Goal: Book appointment/travel/reservation

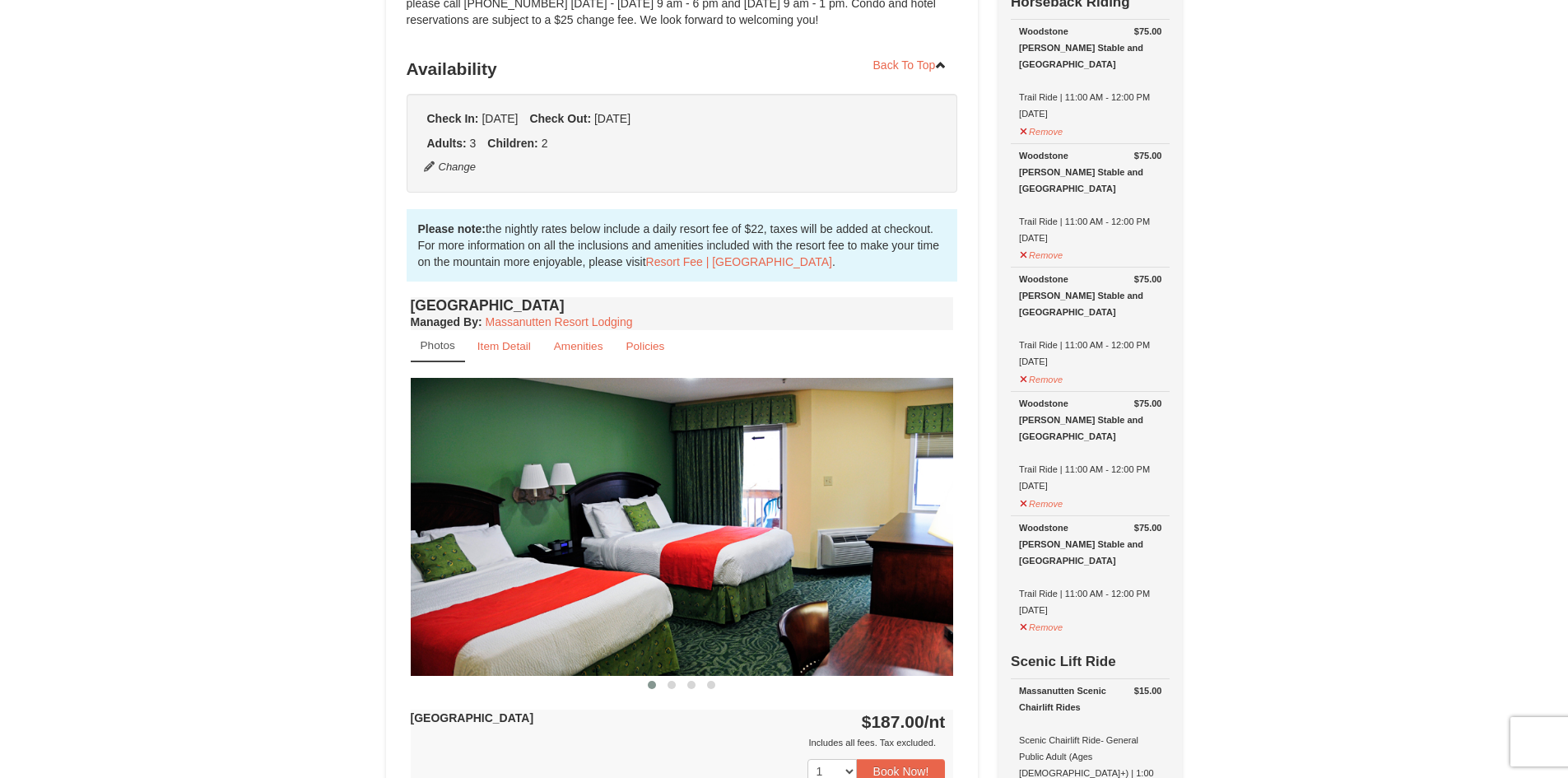
scroll to position [165, 0]
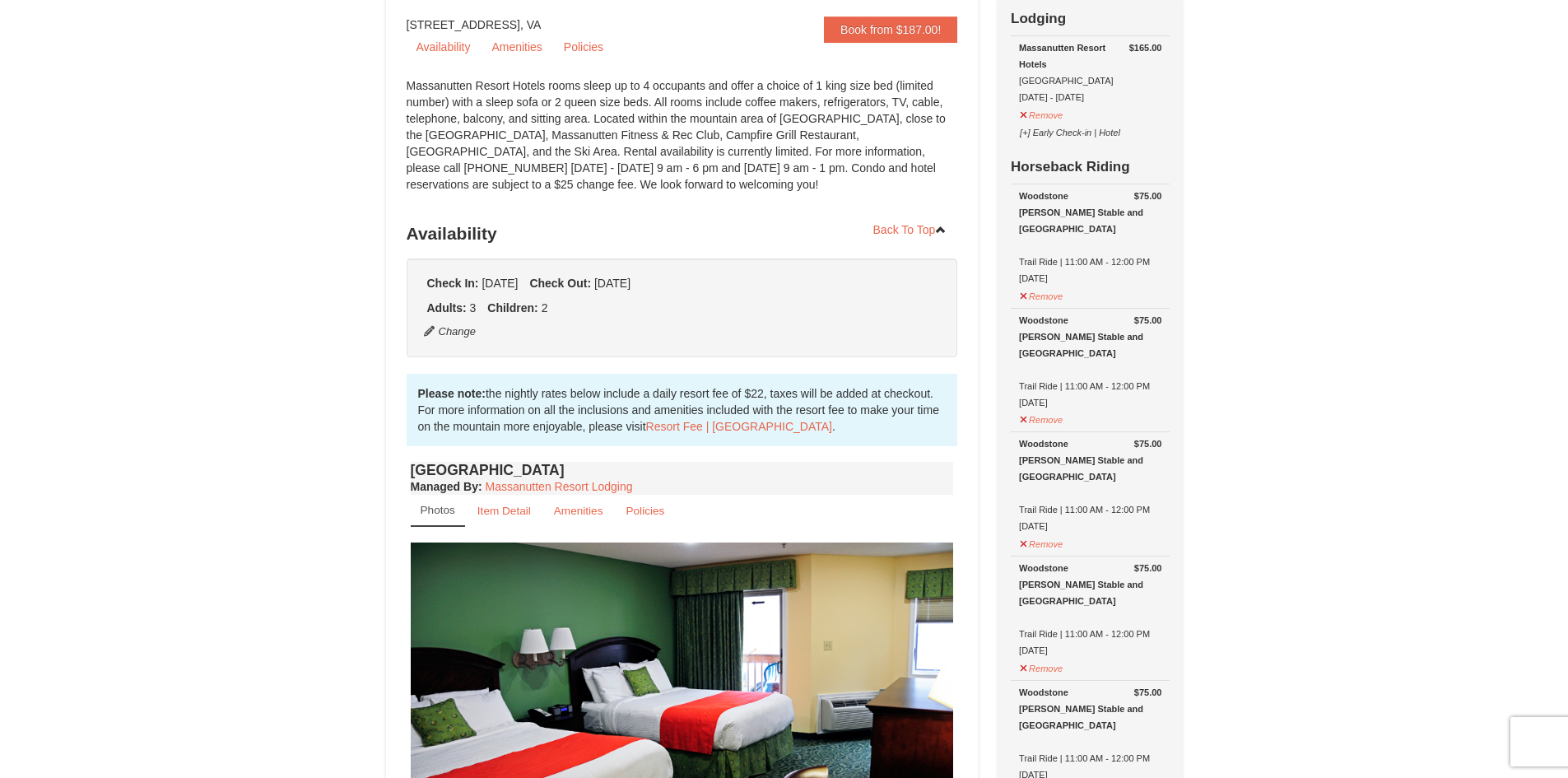
click at [1096, 313] on div "Woodstone [PERSON_NAME] Stable and [GEOGRAPHIC_DATA]" at bounding box center [1091, 337] width 142 height 49
click at [1095, 312] on div "Woodstone [PERSON_NAME] Stable and [GEOGRAPHIC_DATA]" at bounding box center [1091, 337] width 142 height 49
click at [1063, 312] on div "Woodstone [PERSON_NAME] Stable and [GEOGRAPHIC_DATA]" at bounding box center [1091, 337] width 142 height 49
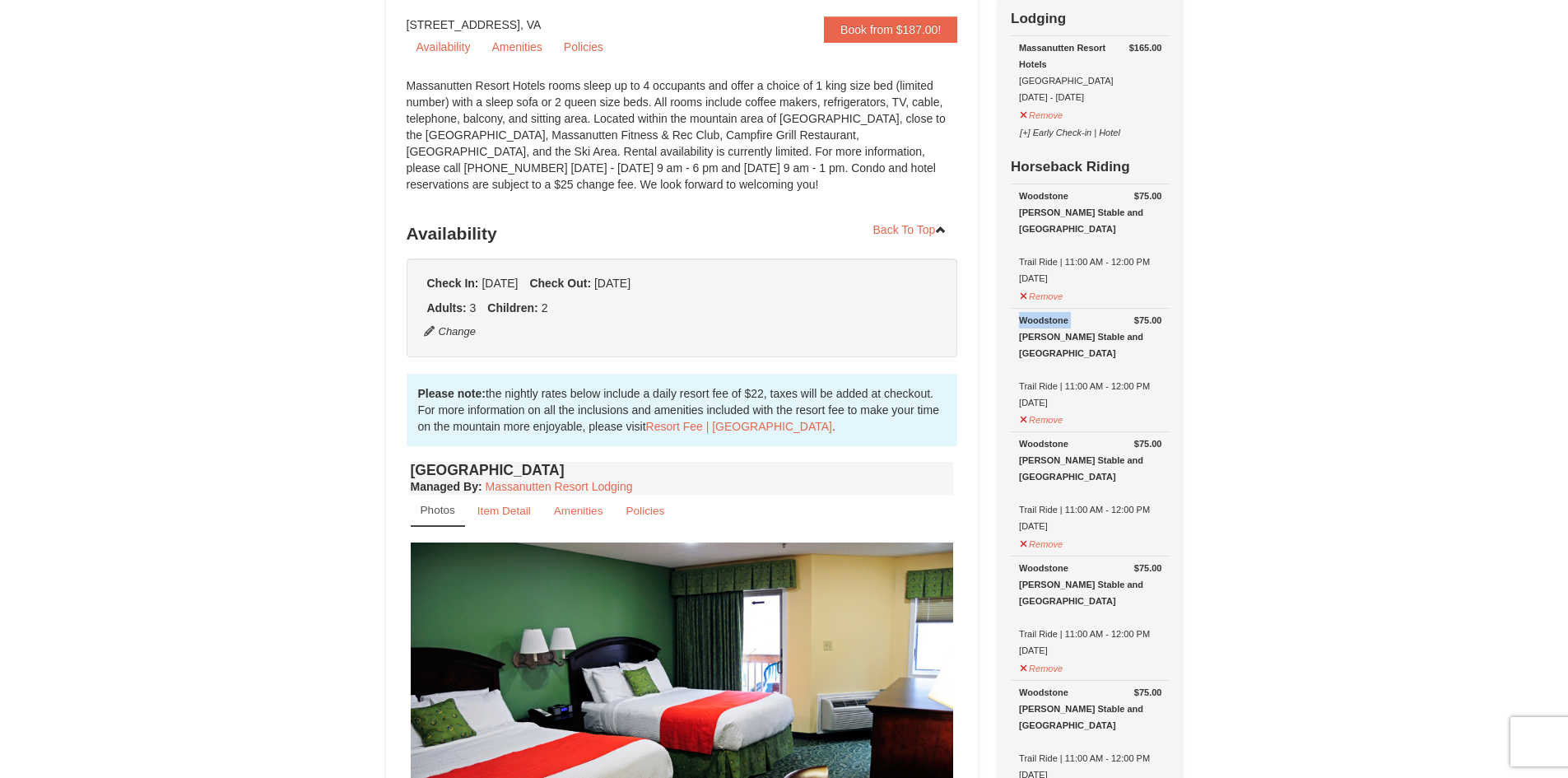
click at [1053, 312] on div "Woodstone [PERSON_NAME] Stable and [GEOGRAPHIC_DATA]" at bounding box center [1091, 337] width 142 height 49
click at [1042, 329] on div "Woodstone [PERSON_NAME] Stable and [GEOGRAPHIC_DATA]" at bounding box center [1091, 337] width 142 height 49
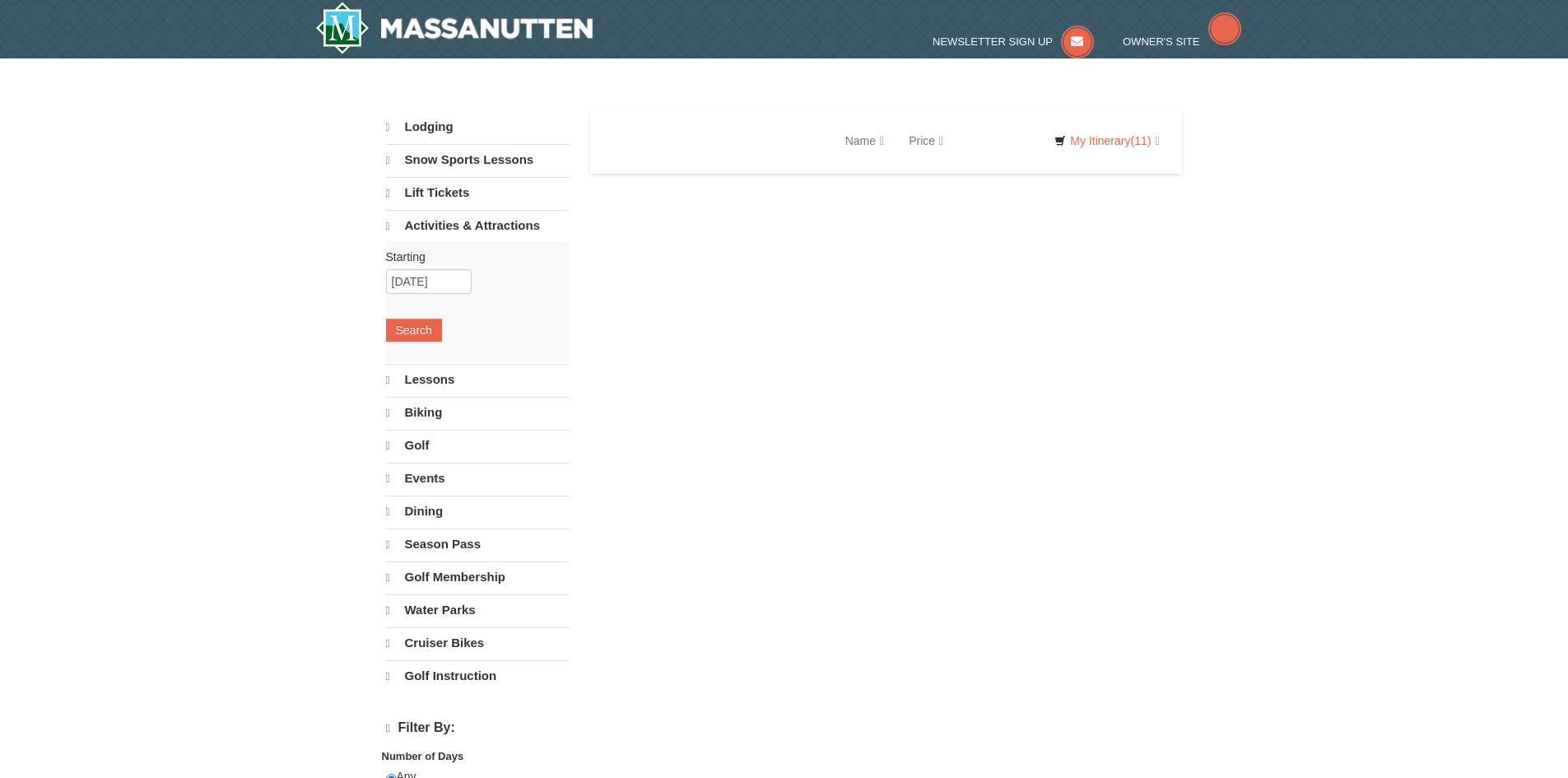
select select "10"
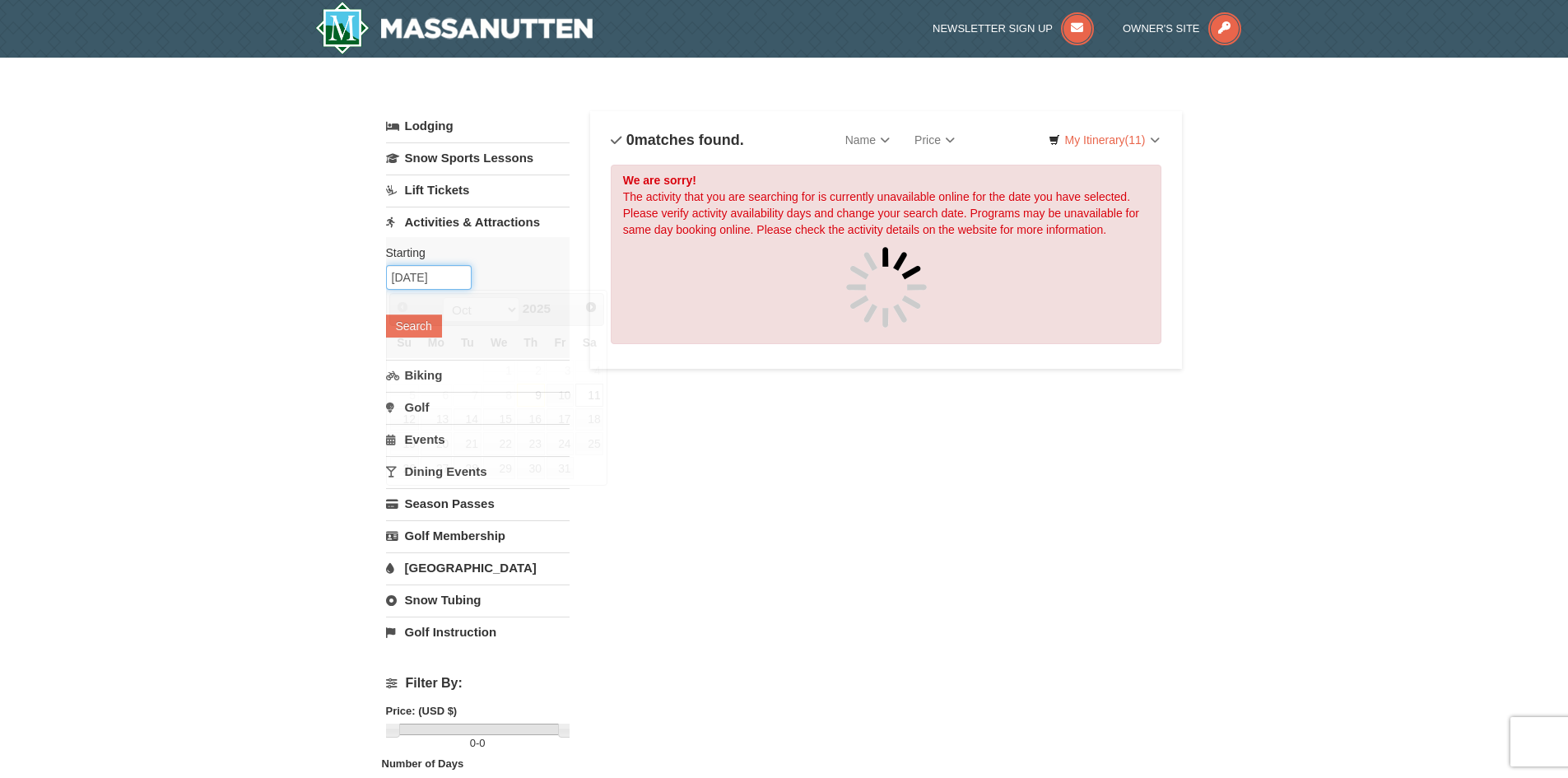
click at [440, 275] on input "[DATE]" at bounding box center [429, 277] width 86 height 25
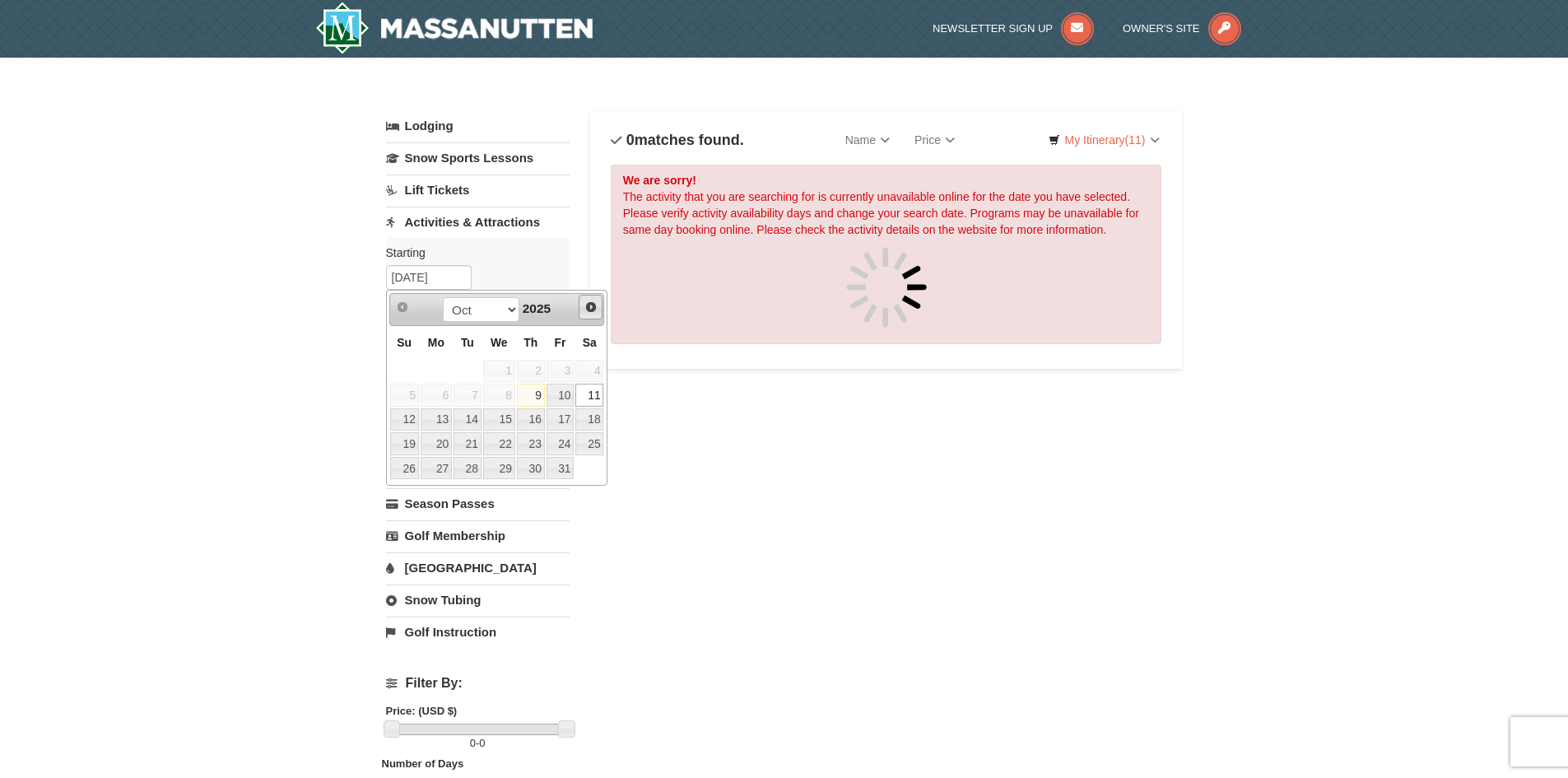
click at [587, 310] on span "Next" at bounding box center [591, 306] width 13 height 13
click at [594, 365] on link "1" at bounding box center [590, 371] width 28 height 23
type input "[DATE]"
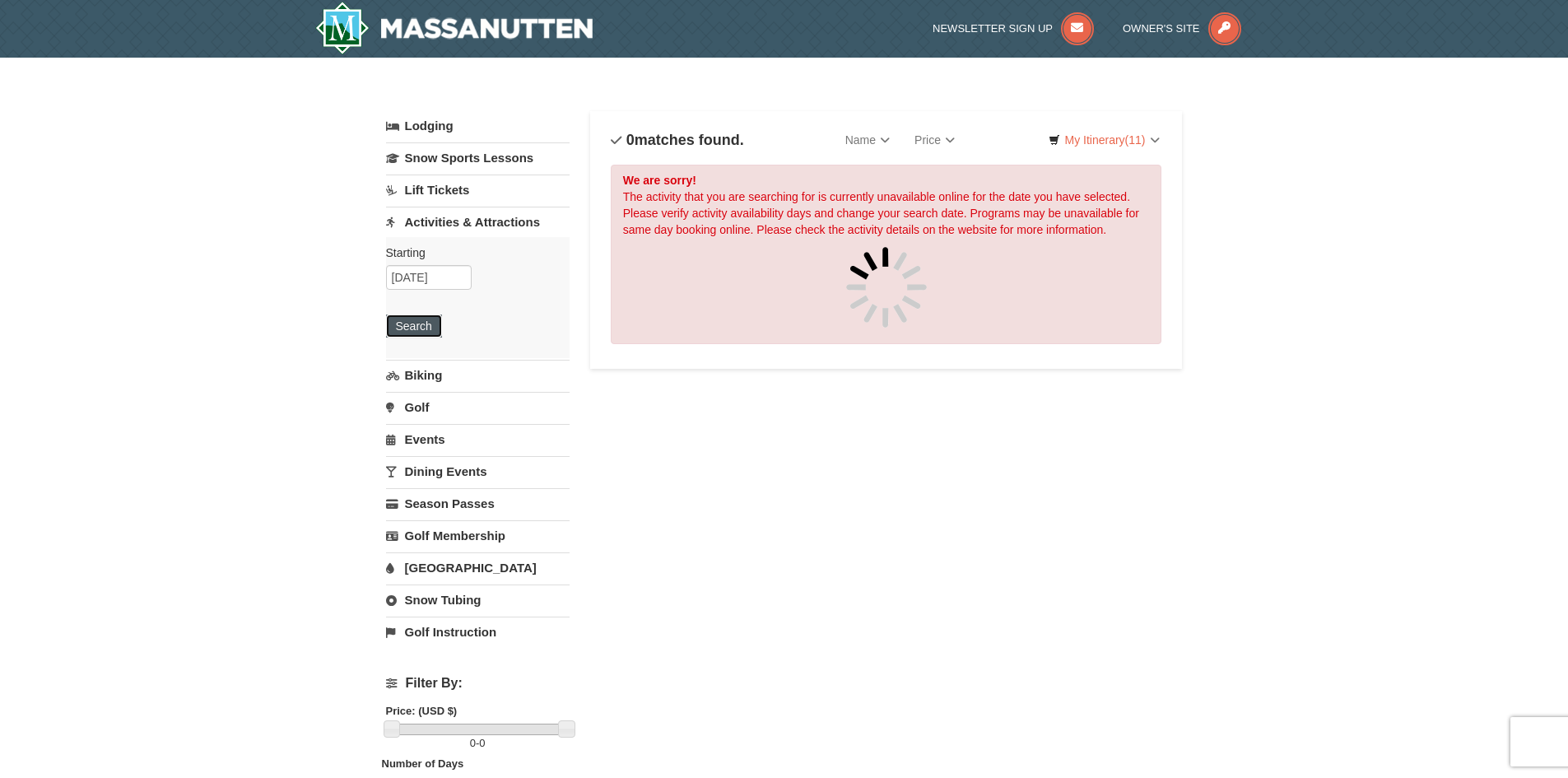
click at [432, 332] on button "Search" at bounding box center [414, 325] width 56 height 23
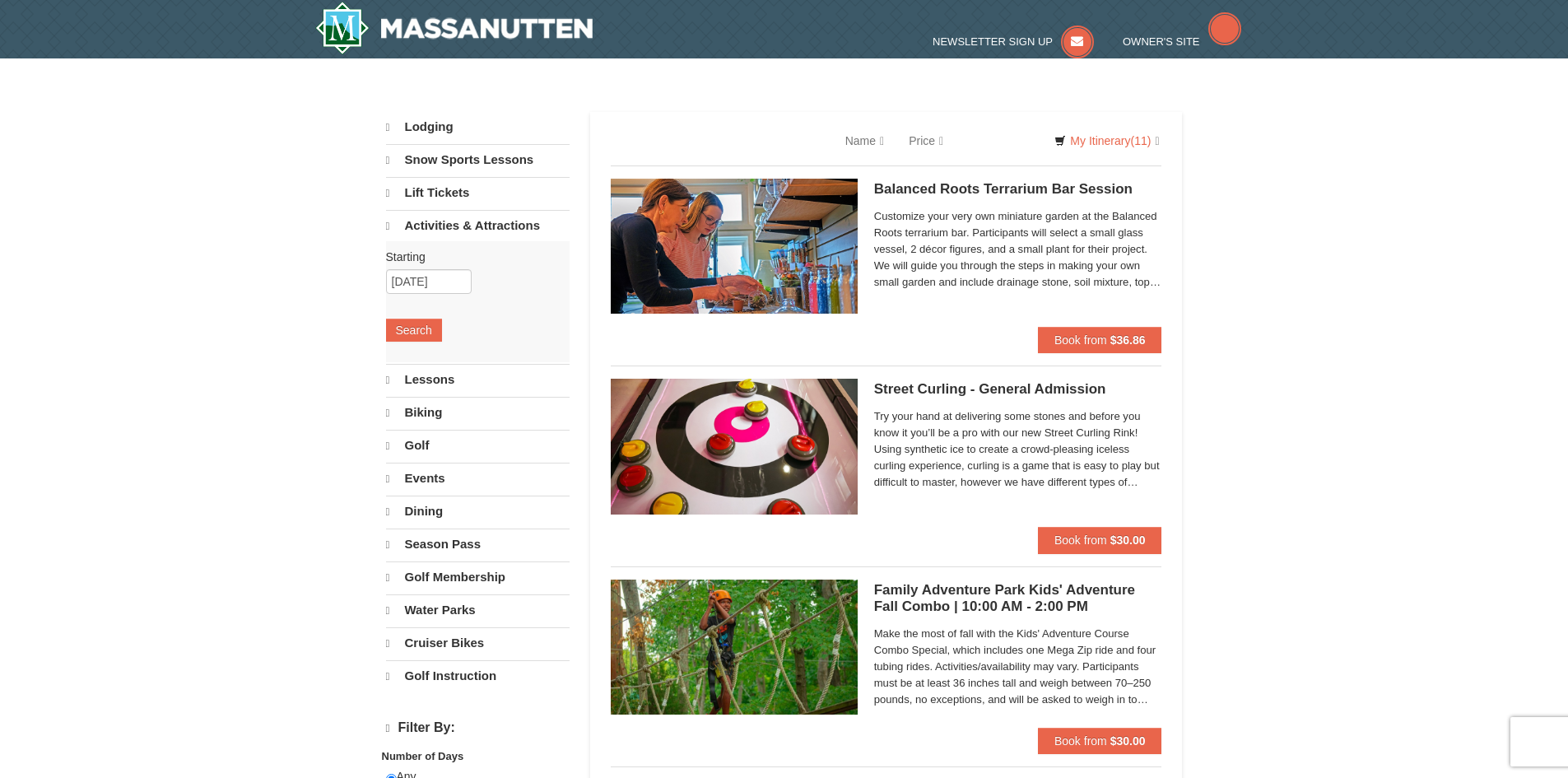
select select "10"
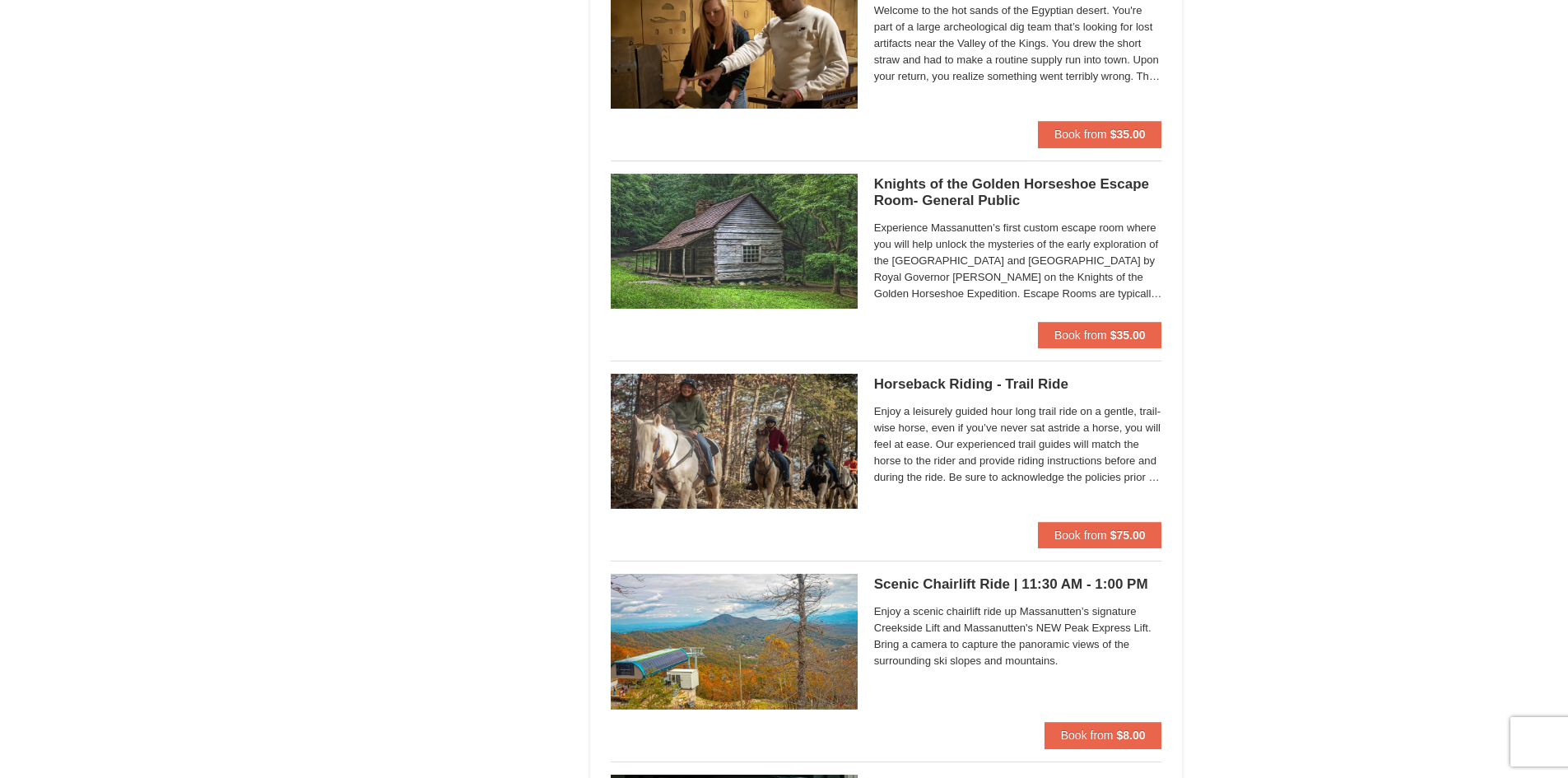
scroll to position [1893, 0]
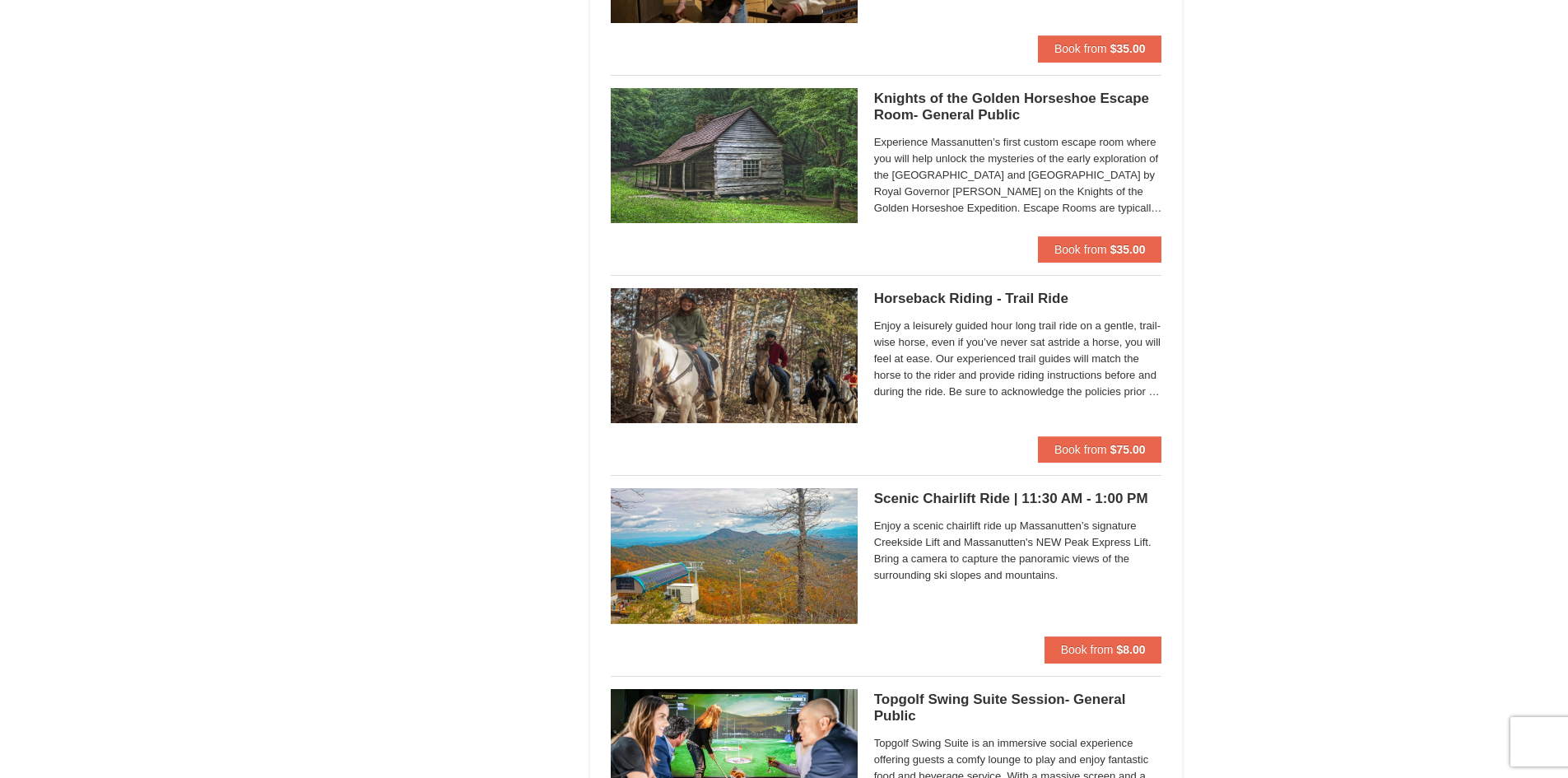
click at [699, 363] on img at bounding box center [734, 355] width 247 height 135
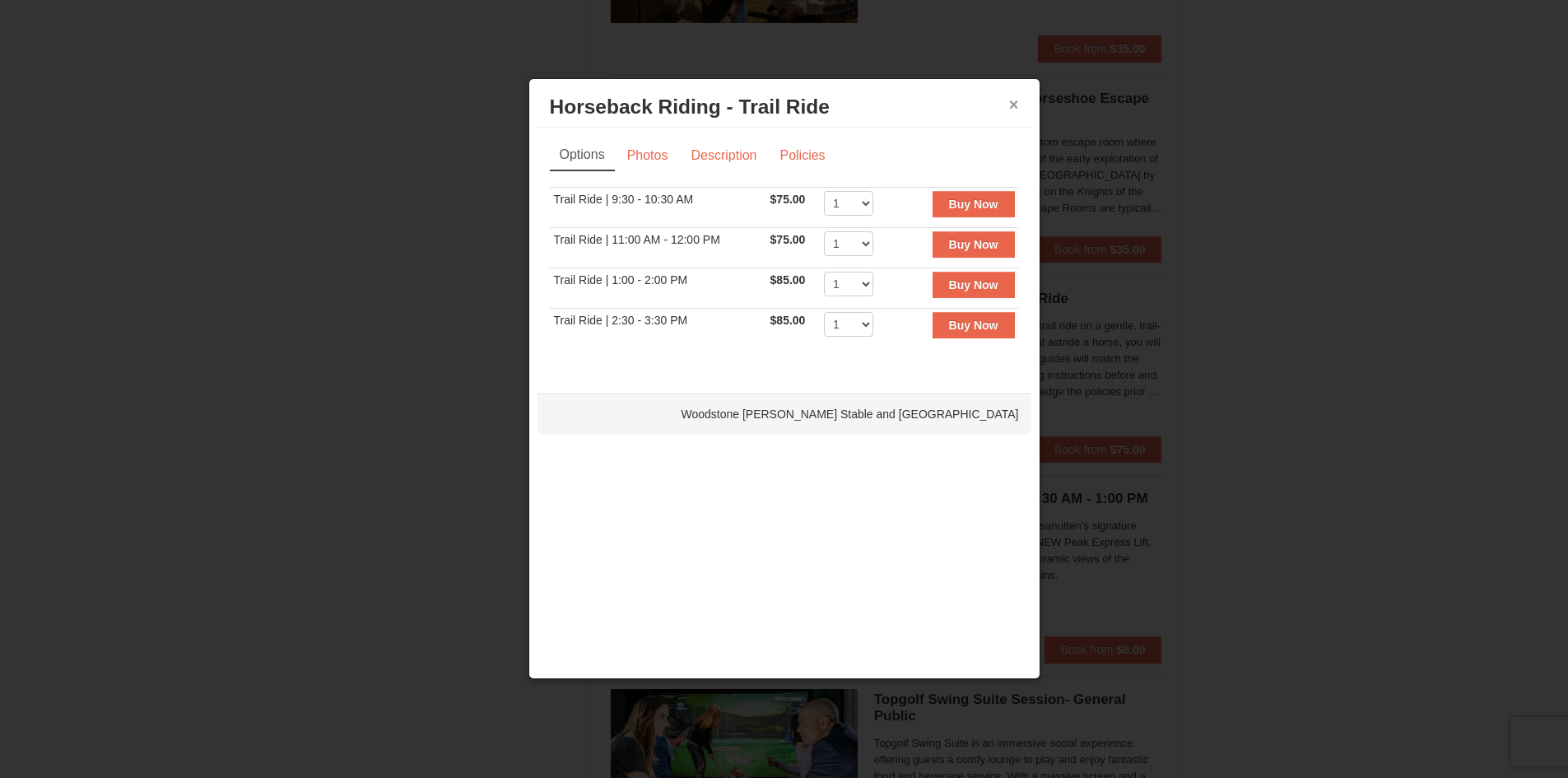
click at [1012, 108] on button "×" at bounding box center [1013, 104] width 10 height 17
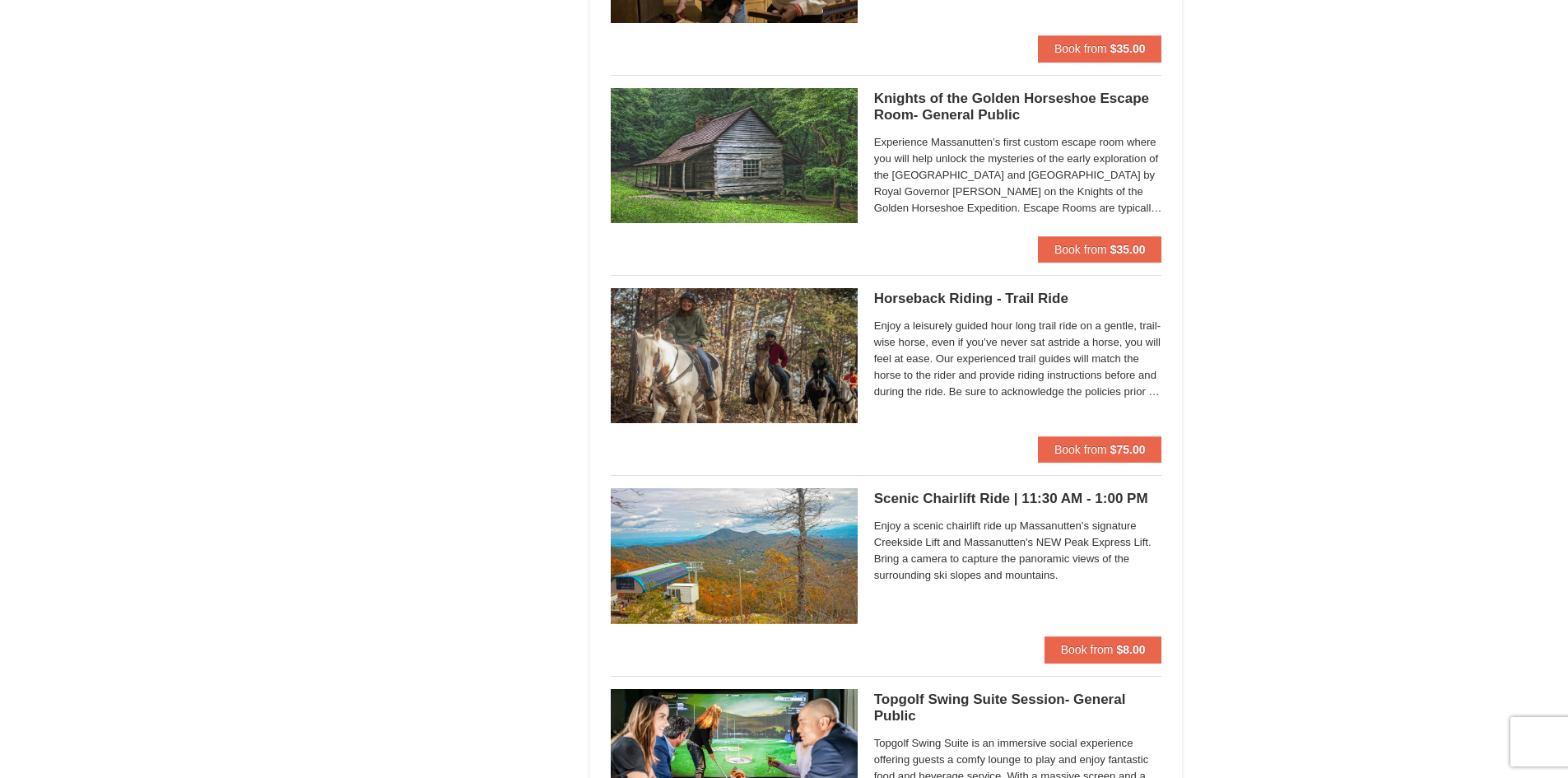
click at [958, 296] on h5 "Horseback Riding - Trail Ride Woodstone Meadows Stable and Petting Farm" at bounding box center [1018, 298] width 288 height 17
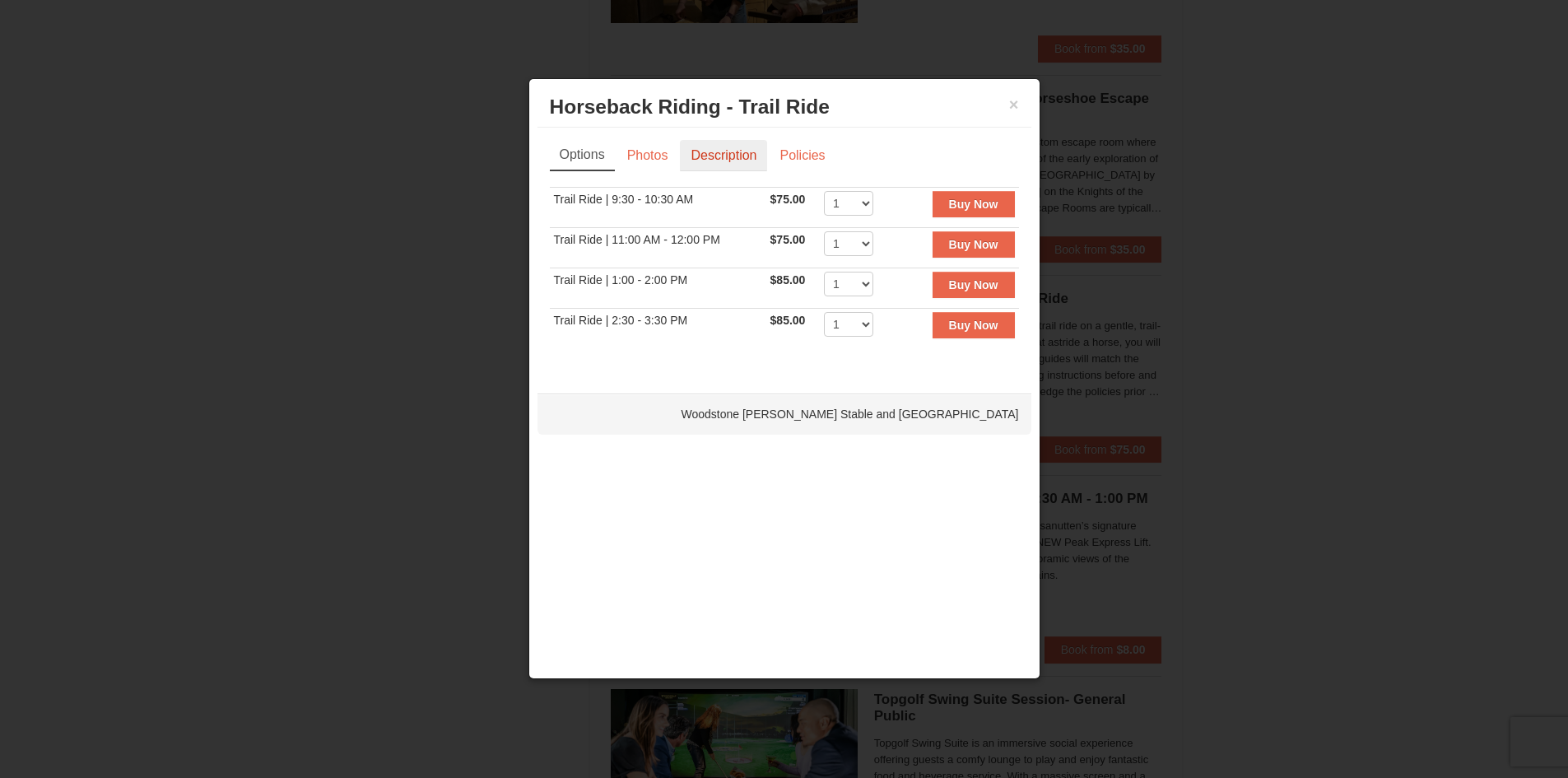
click at [757, 156] on link "Description" at bounding box center [723, 156] width 87 height 32
